Goal: Task Accomplishment & Management: Manage account settings

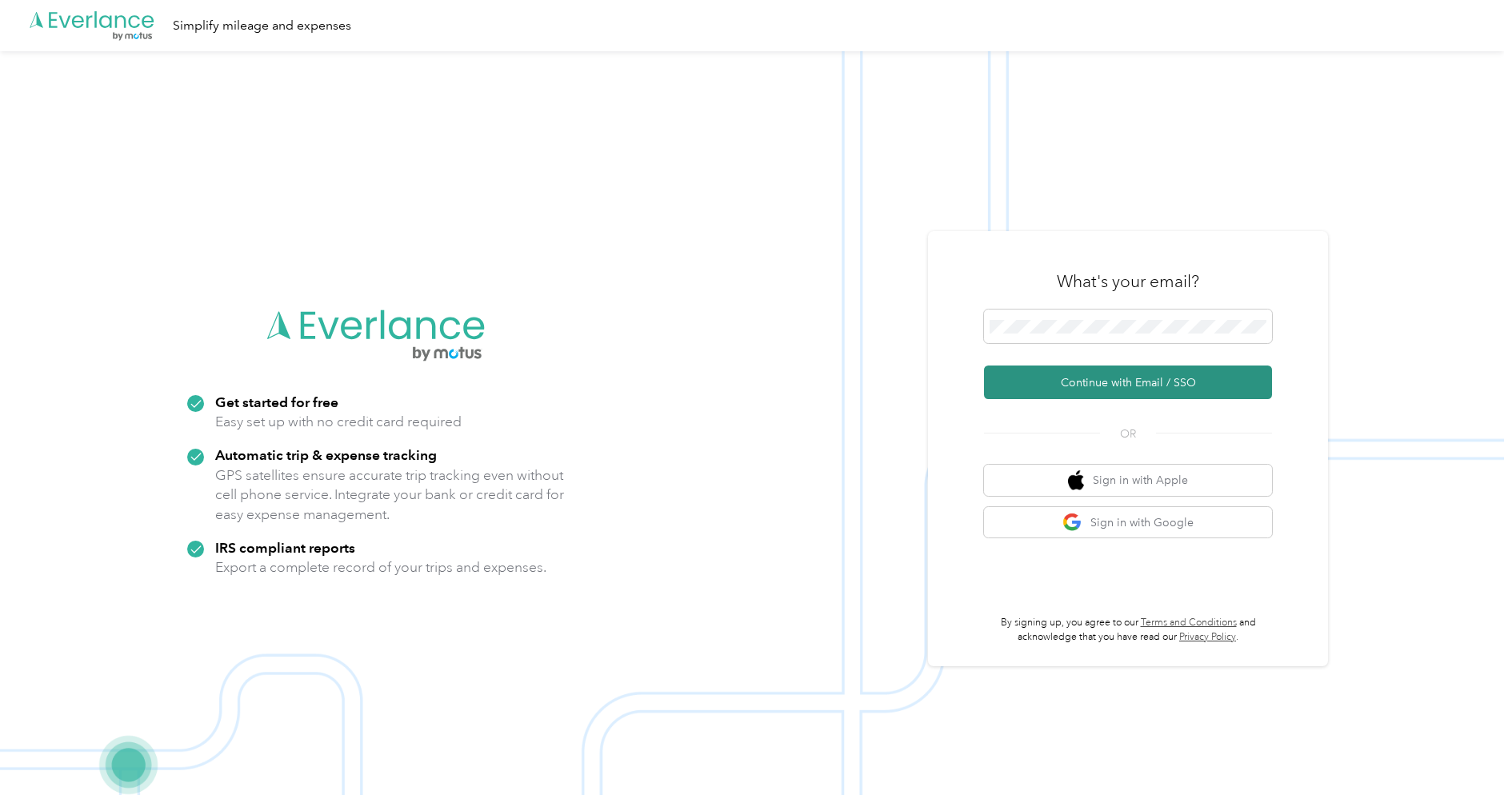
click at [1124, 379] on button "Continue with Email / SSO" at bounding box center [1128, 382] width 288 height 34
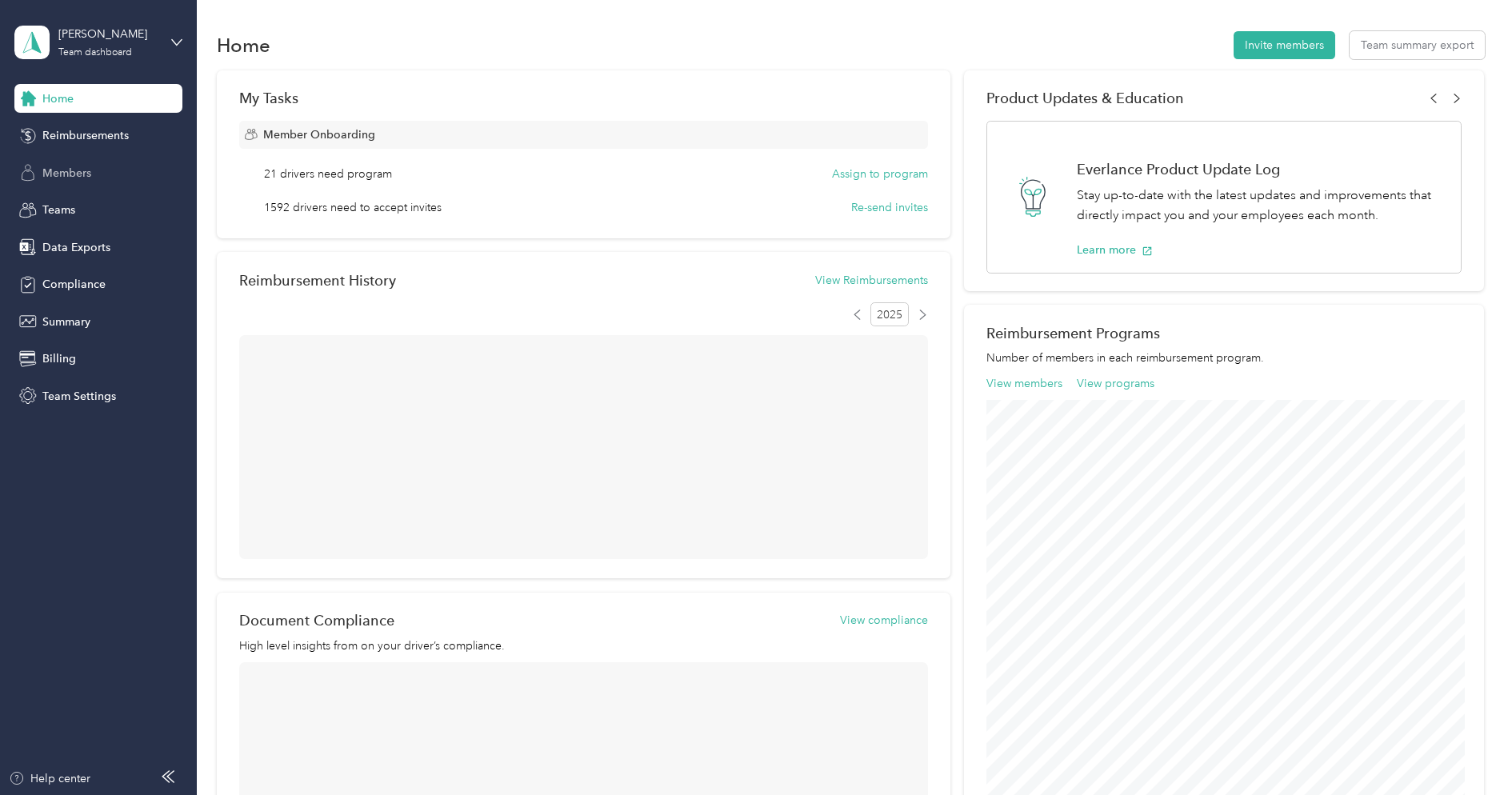
click at [85, 166] on span "Members" at bounding box center [66, 173] width 49 height 16
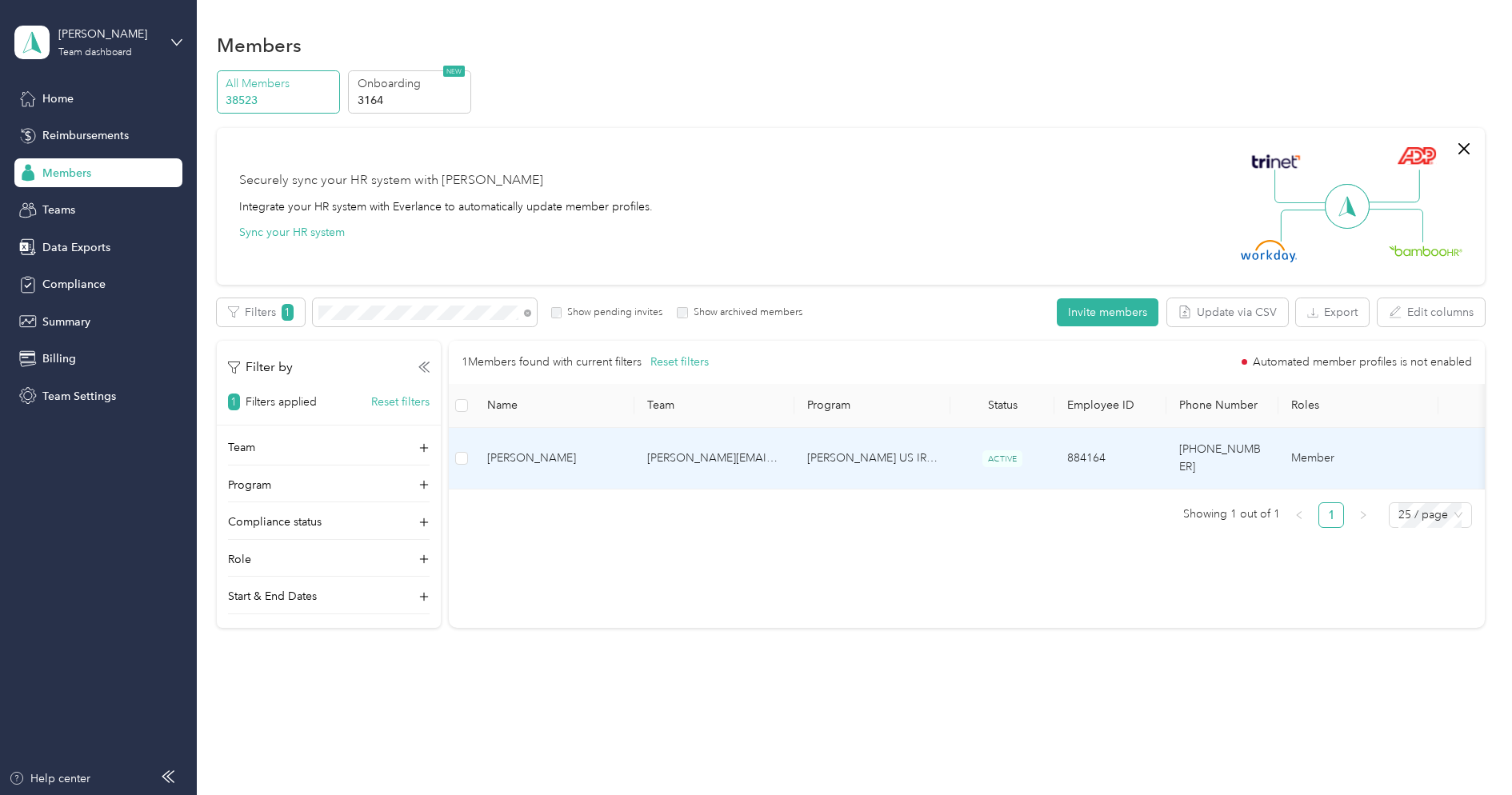
click at [594, 459] on td "[PERSON_NAME]" at bounding box center [554, 459] width 160 height 62
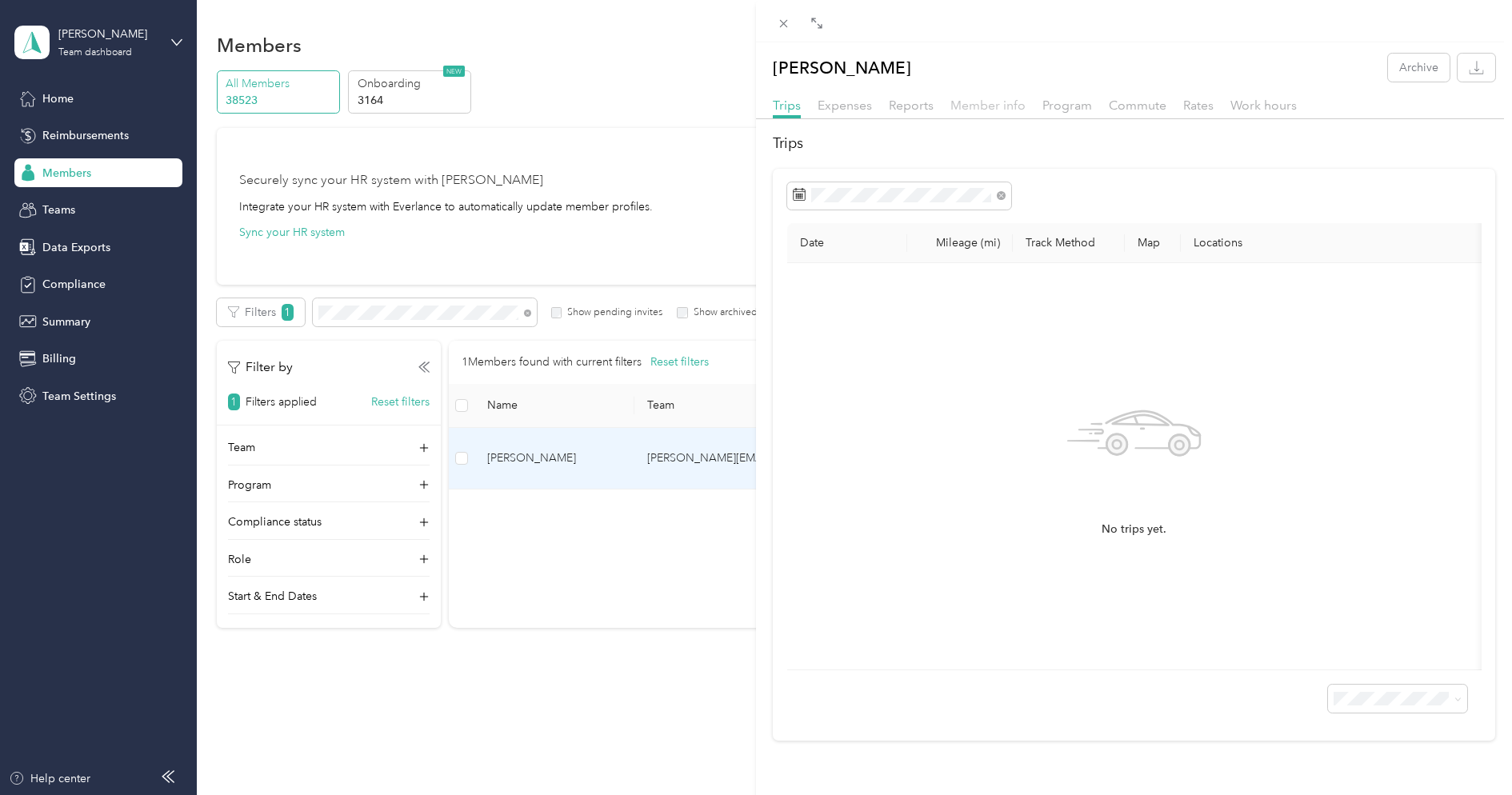
click at [981, 98] on span "Member info" at bounding box center [987, 105] width 75 height 15
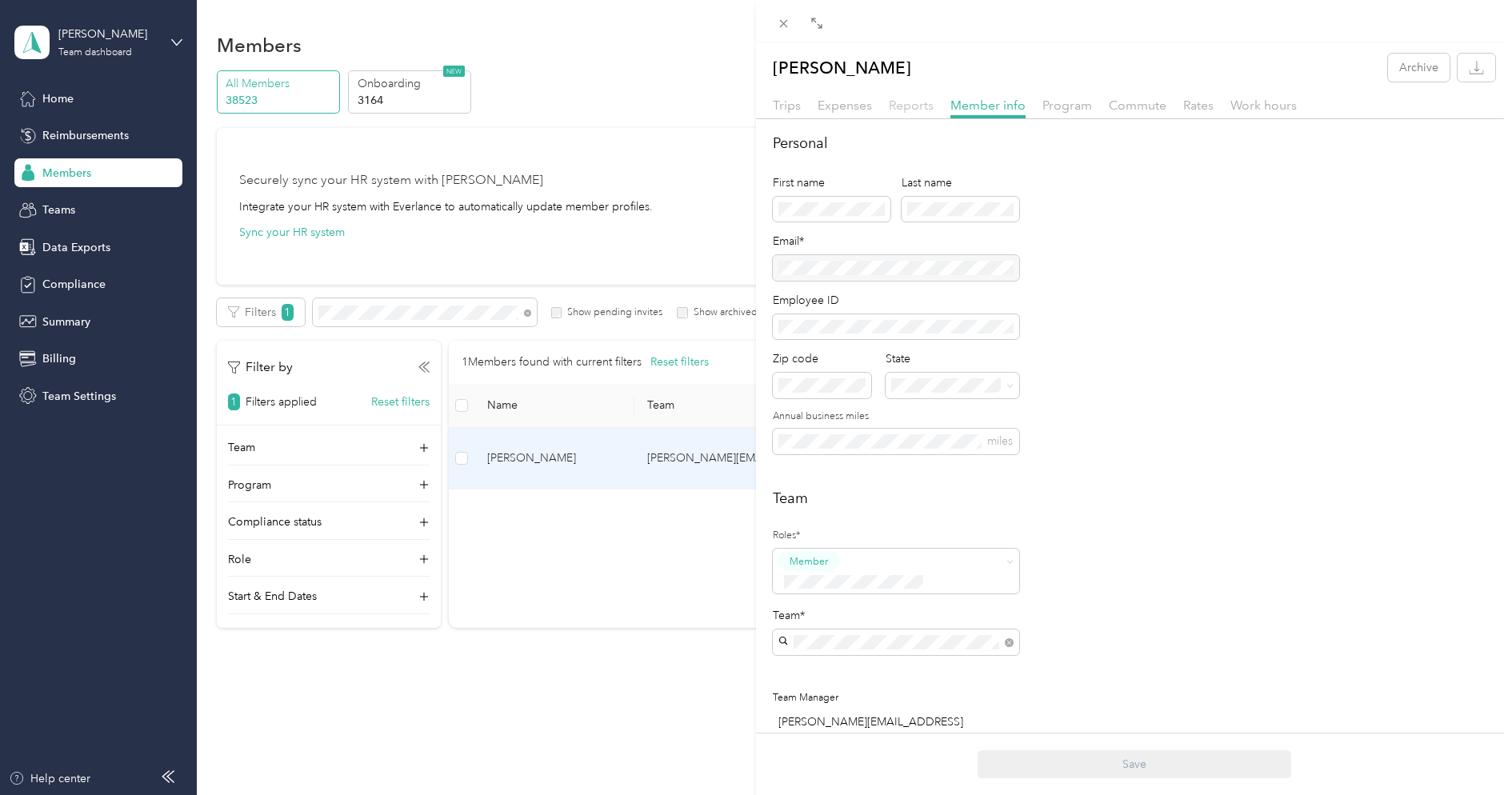
click at [920, 100] on span "Reports" at bounding box center [911, 105] width 45 height 15
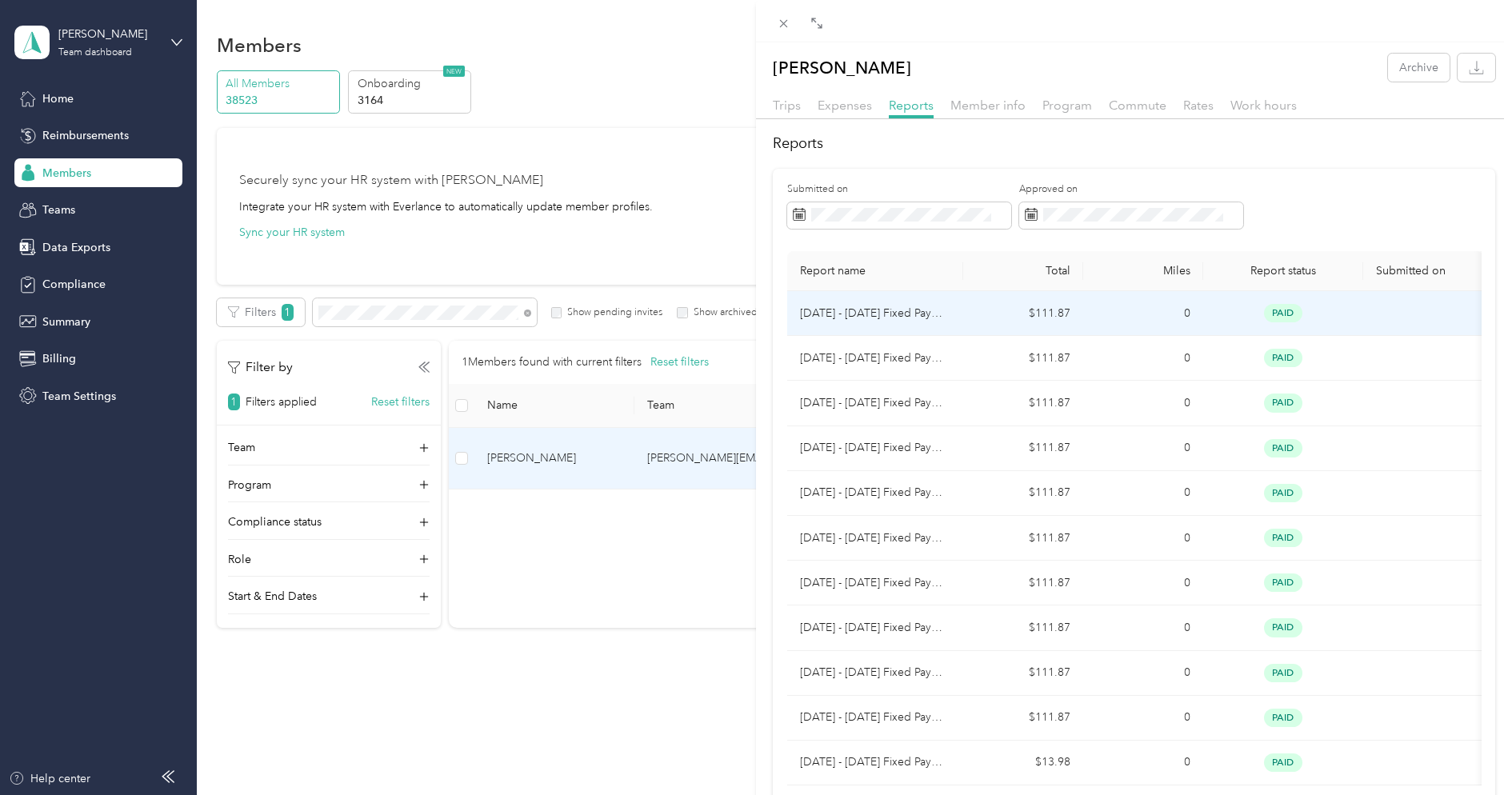
scroll to position [107, 0]
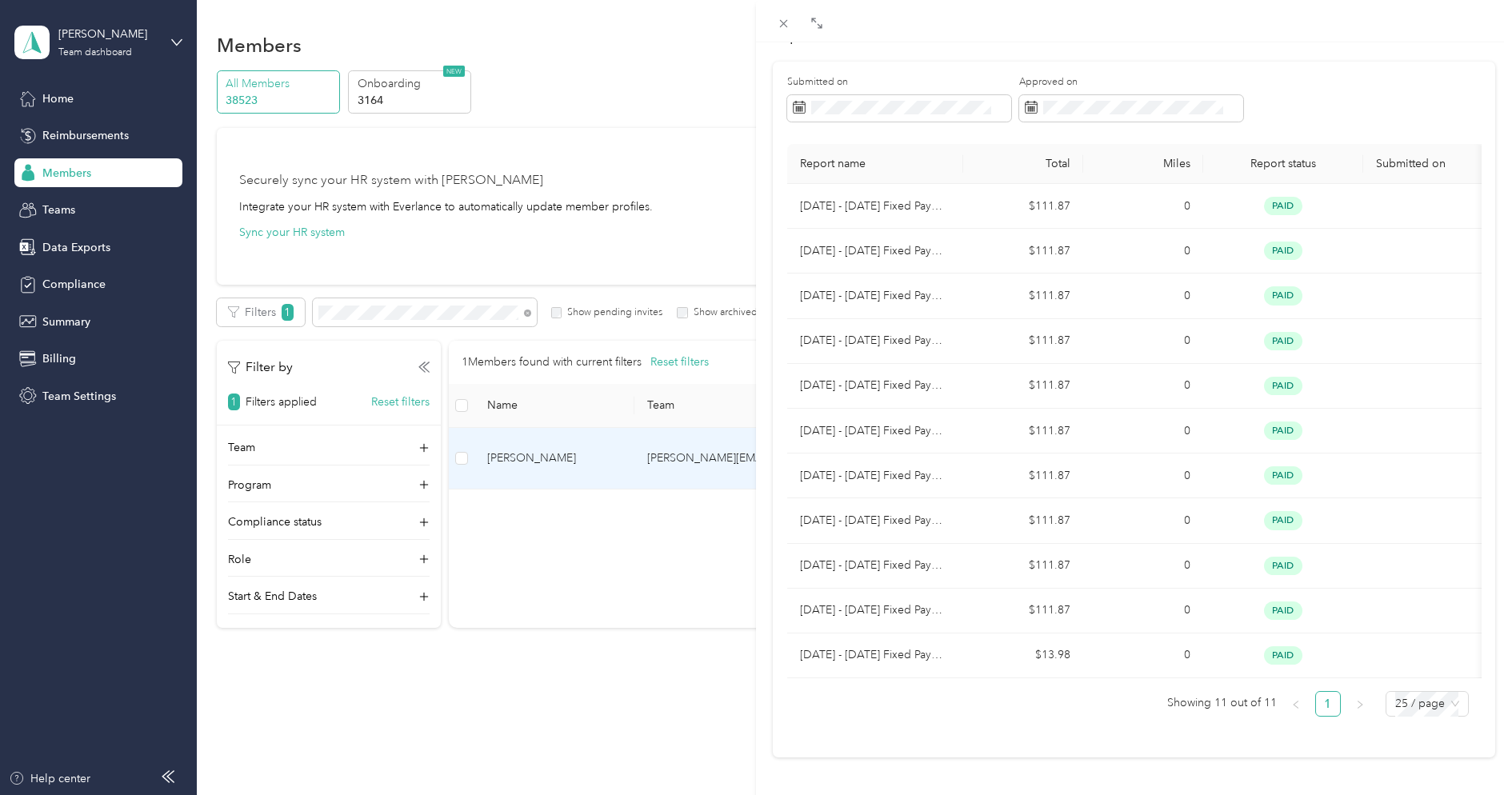
click at [770, 16] on div at bounding box center [1134, 21] width 756 height 42
click at [778, 20] on icon at bounding box center [784, 23] width 13 height 13
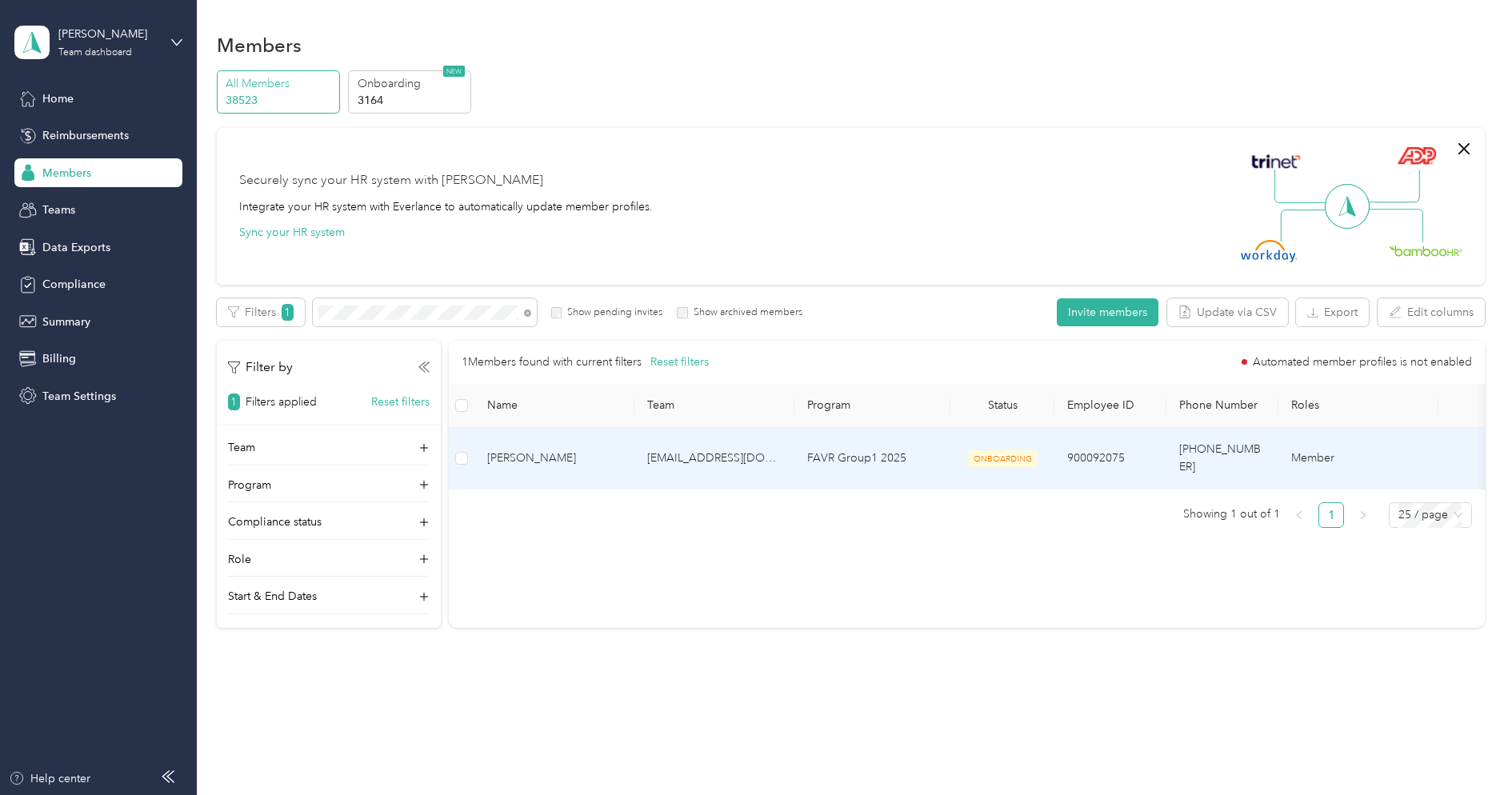
click at [573, 449] on span "[PERSON_NAME]" at bounding box center [554, 458] width 134 height 17
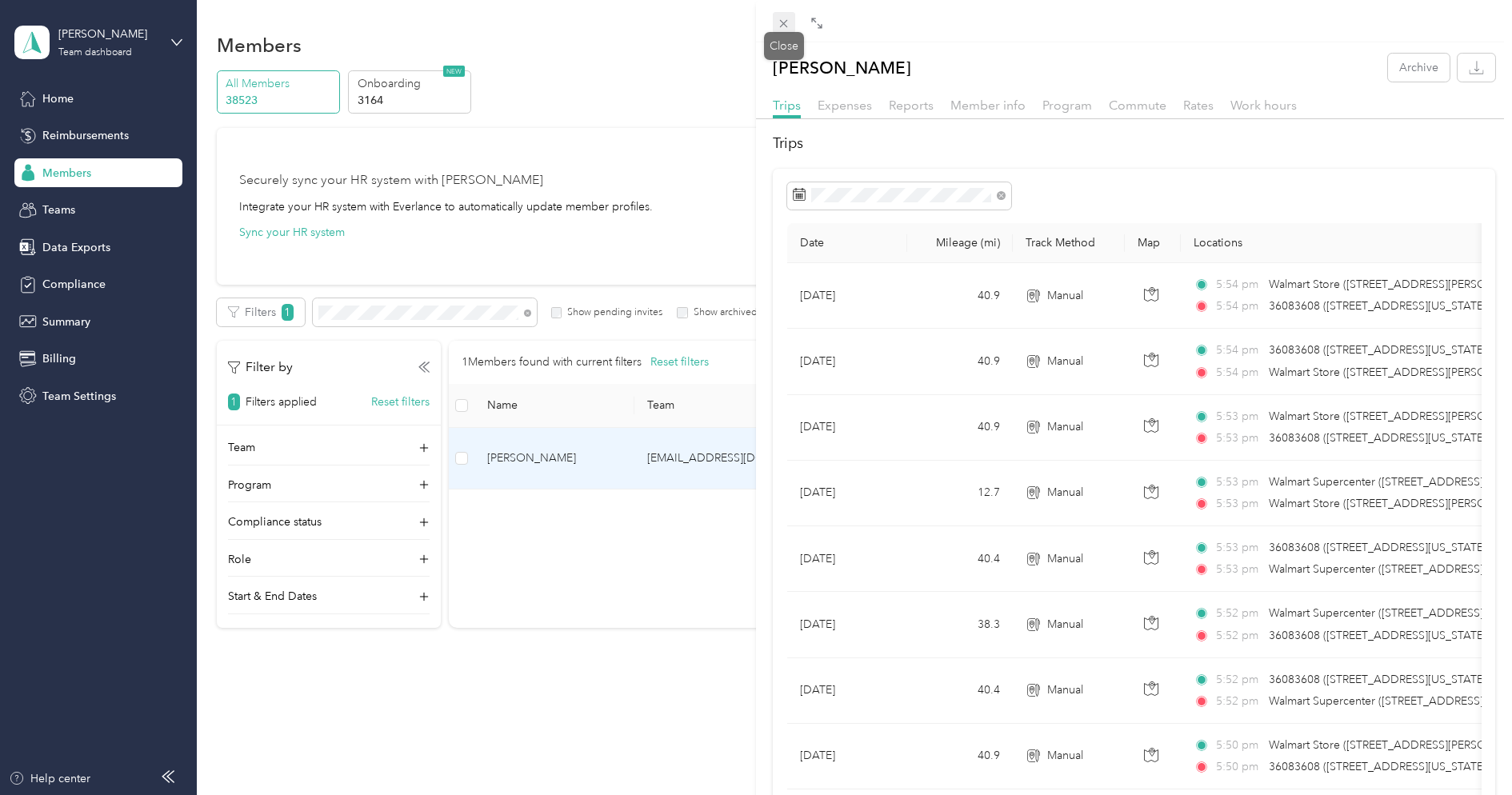
click at [784, 27] on icon at bounding box center [784, 23] width 13 height 13
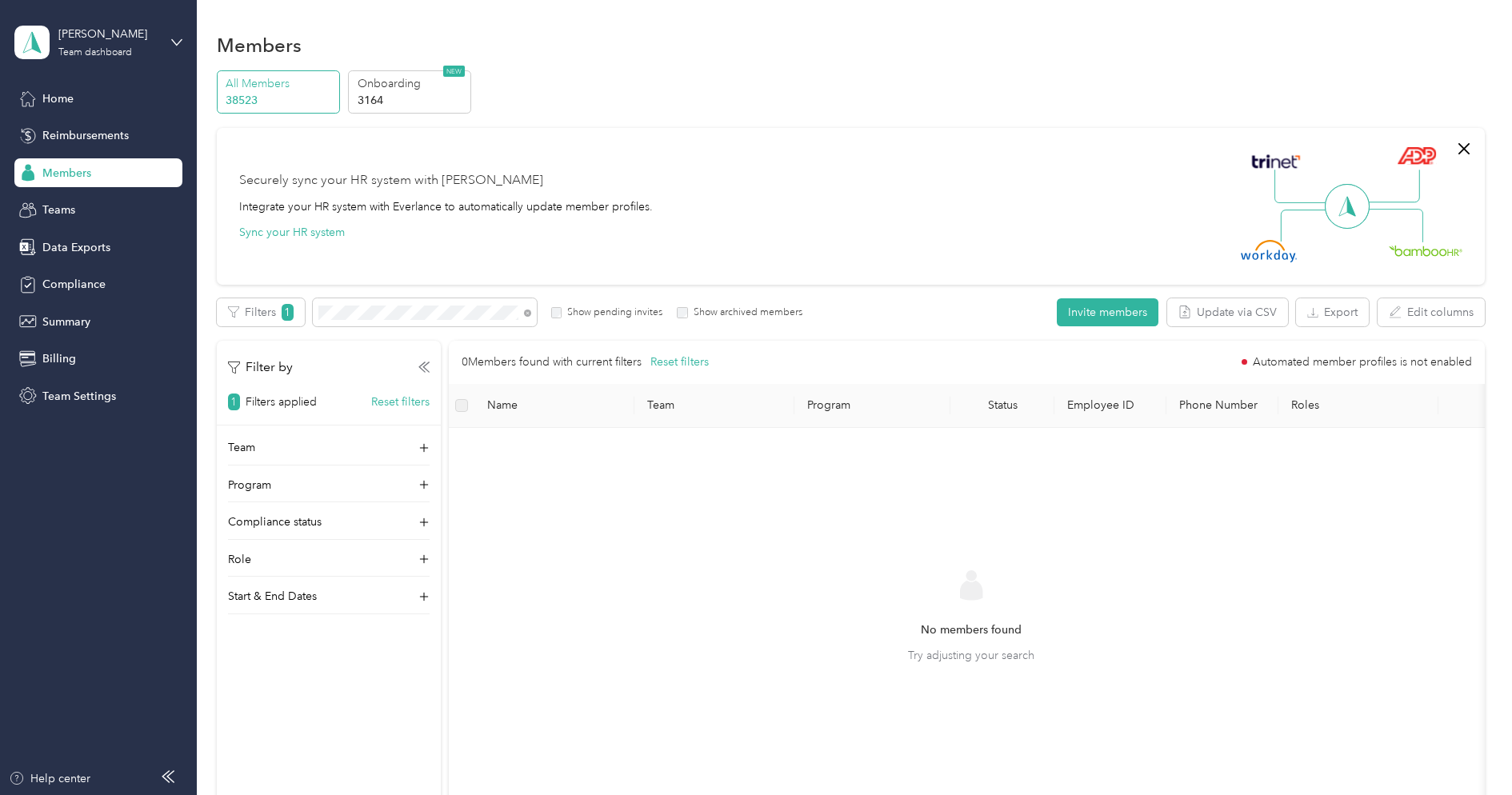
click at [635, 315] on label "Show pending invites" at bounding box center [612, 313] width 101 height 14
click at [694, 310] on label "Show archived members" at bounding box center [745, 313] width 115 height 14
click at [614, 312] on label "Show pending invites" at bounding box center [612, 313] width 101 height 14
click at [111, 35] on div "[PERSON_NAME]" at bounding box center [108, 34] width 100 height 16
click at [79, 200] on div "Log out" at bounding box center [59, 205] width 62 height 16
